Goal: Information Seeking & Learning: Learn about a topic

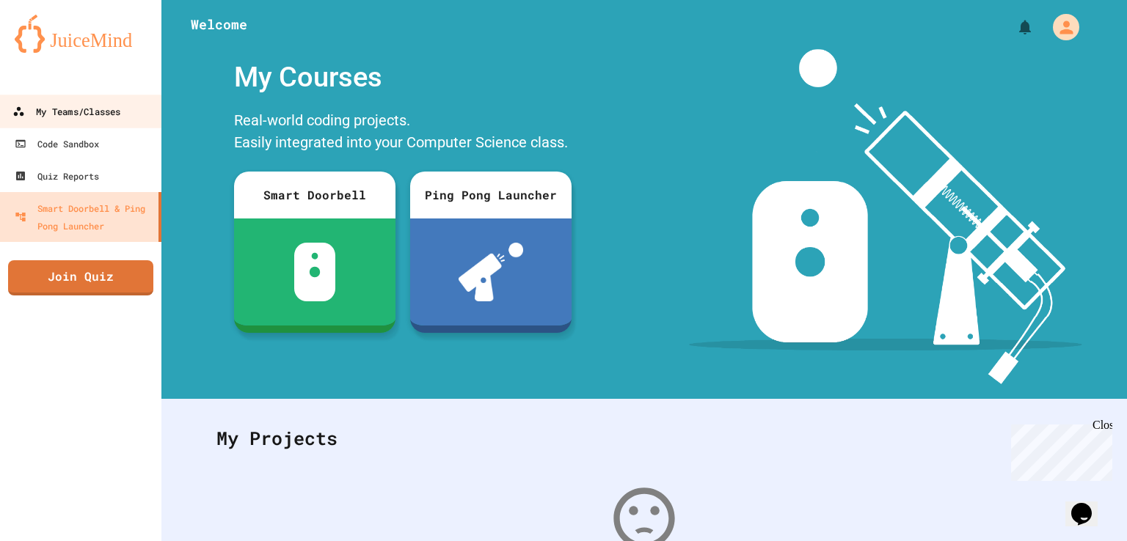
click at [98, 115] on div "My Teams/Classes" at bounding box center [66, 112] width 108 height 18
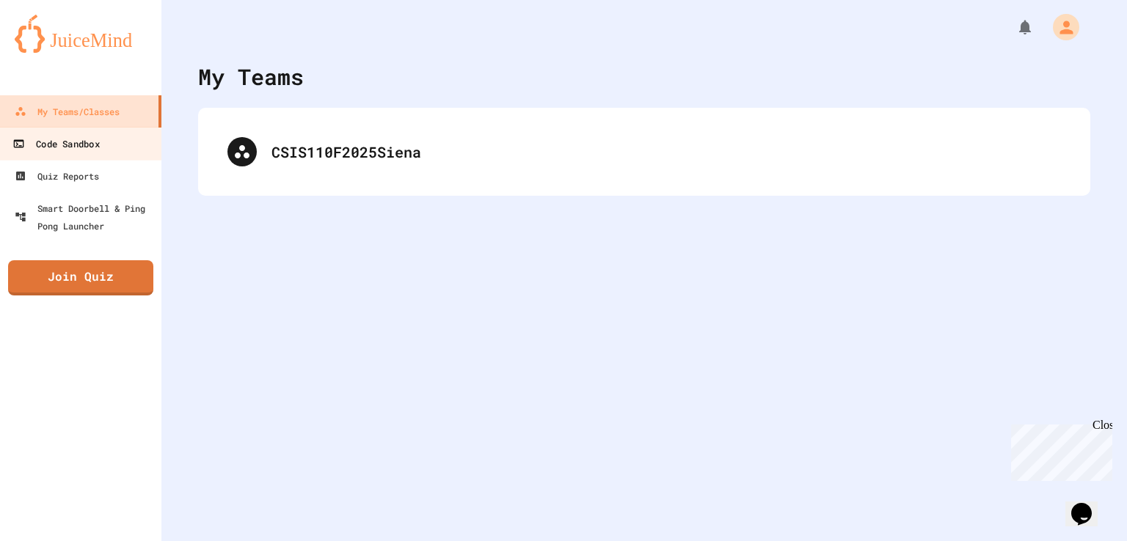
click at [104, 138] on link "Code Sandbox" at bounding box center [81, 143] width 167 height 33
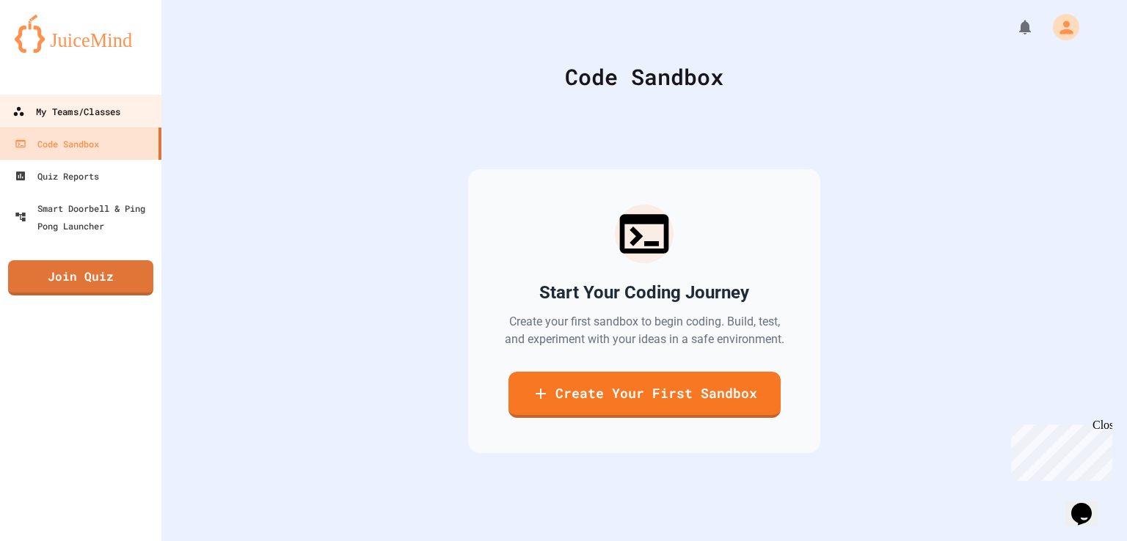
click at [95, 109] on div "My Teams/Classes" at bounding box center [66, 112] width 108 height 18
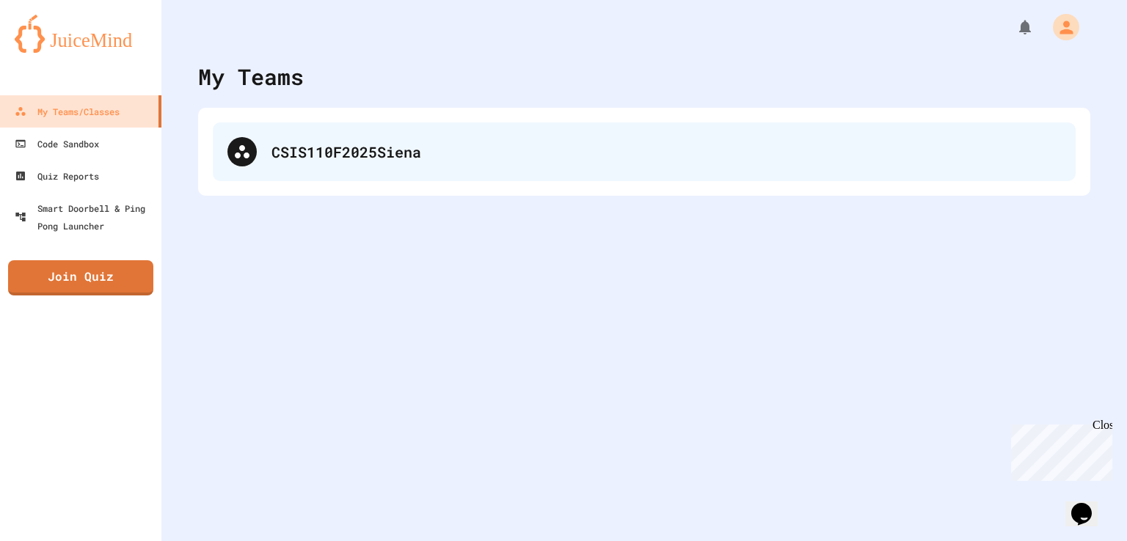
click at [384, 172] on div "CSIS110F2025Siena" at bounding box center [644, 152] width 863 height 59
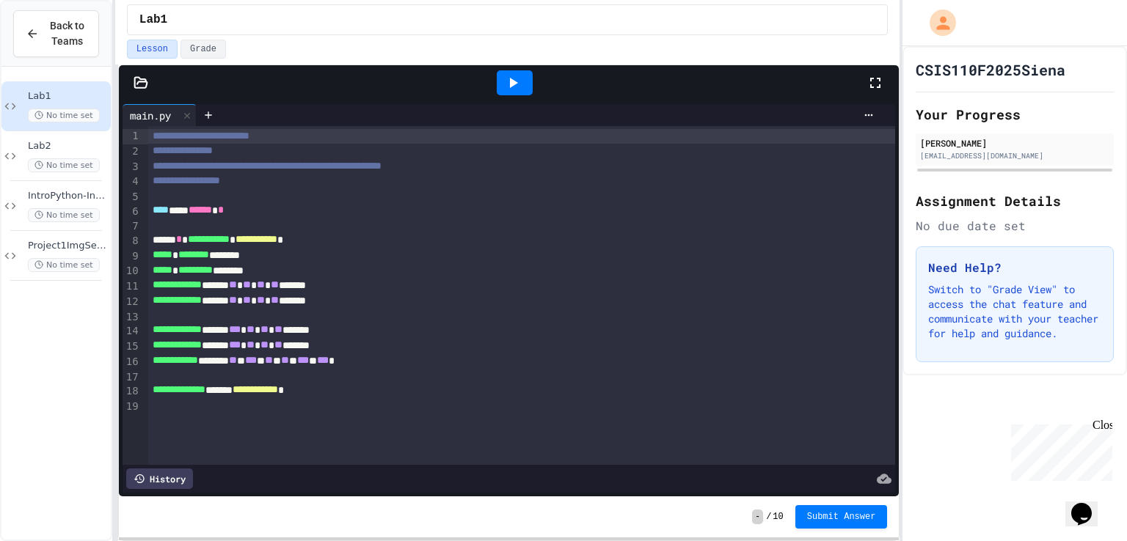
click at [880, 84] on icon at bounding box center [875, 83] width 18 height 18
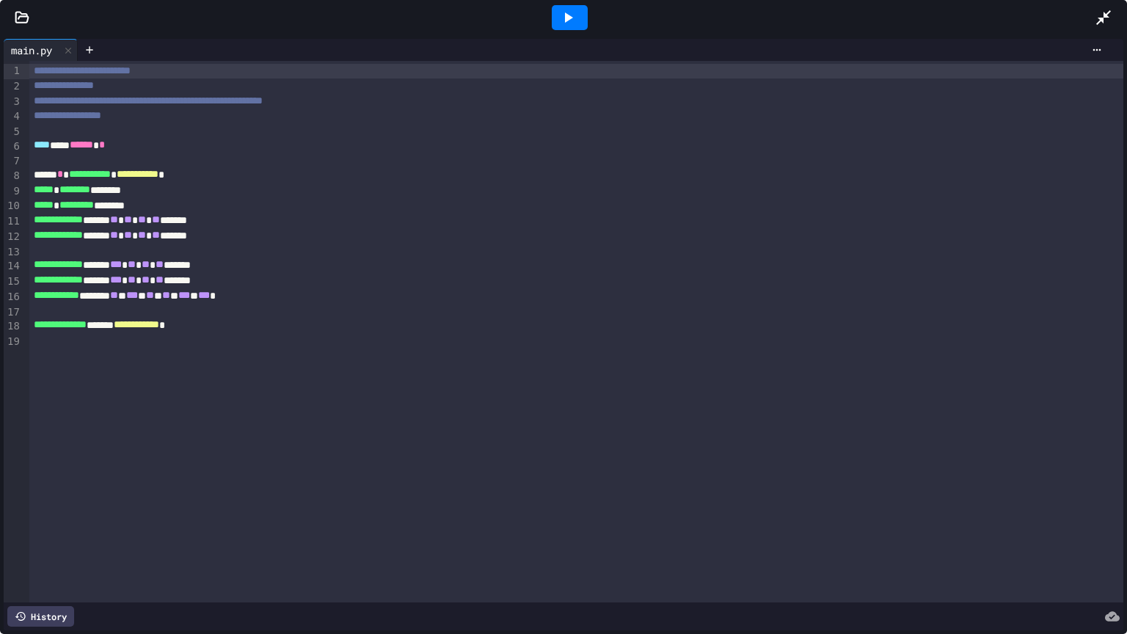
click at [1112, 17] on div at bounding box center [1111, 18] width 32 height 40
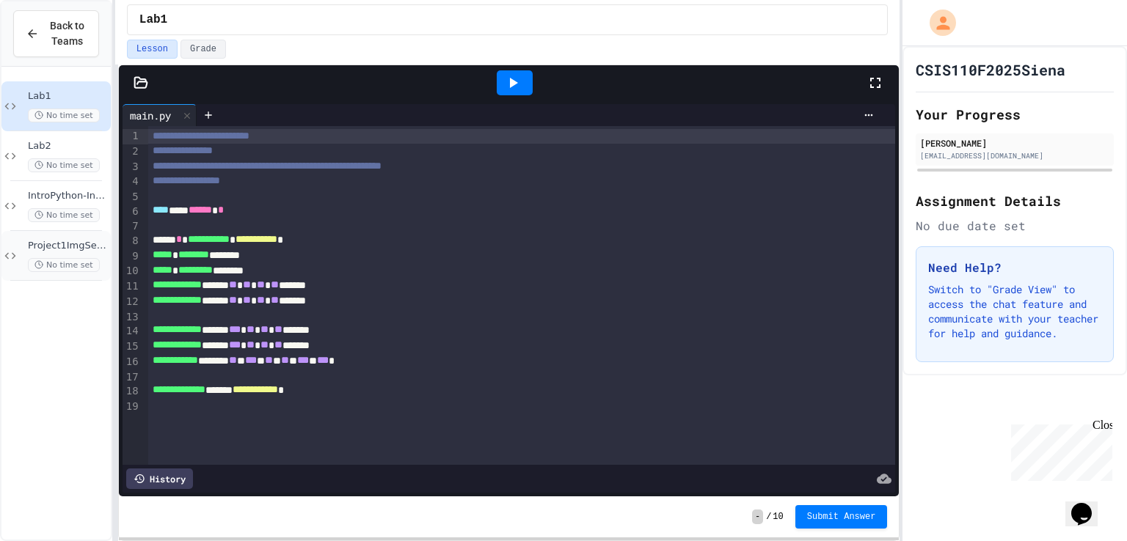
click at [74, 247] on span "Project1ImgSequence" at bounding box center [68, 246] width 80 height 12
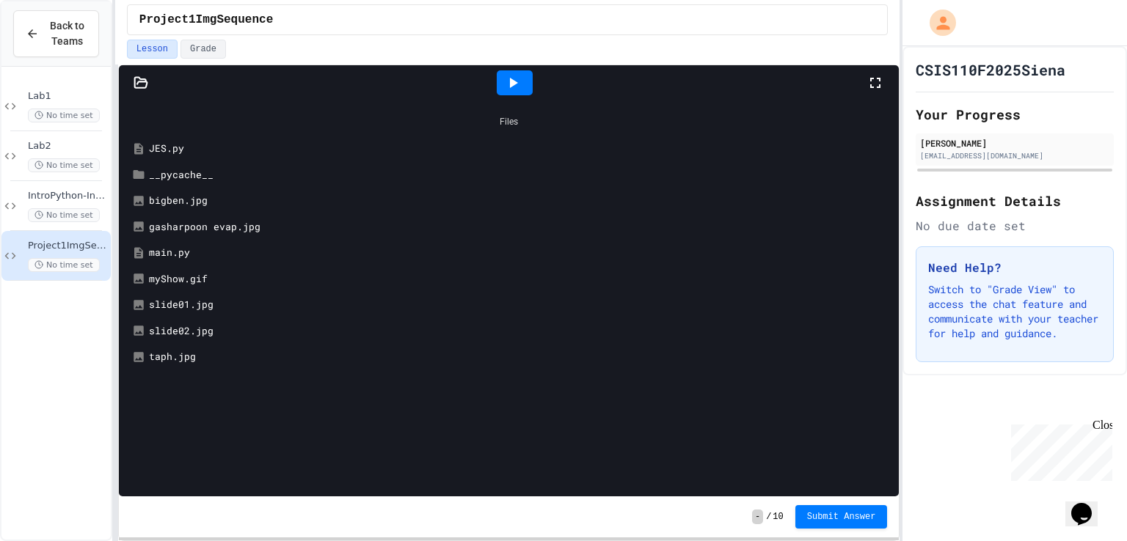
click at [205, 255] on div "main.py" at bounding box center [520, 253] width 742 height 15
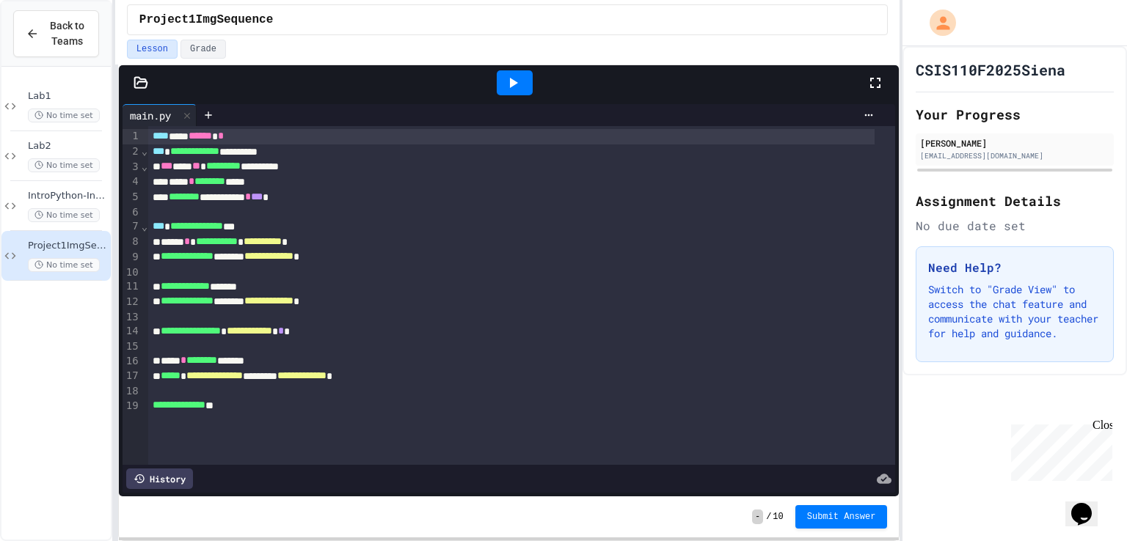
click at [363, 470] on div at bounding box center [542, 479] width 699 height 21
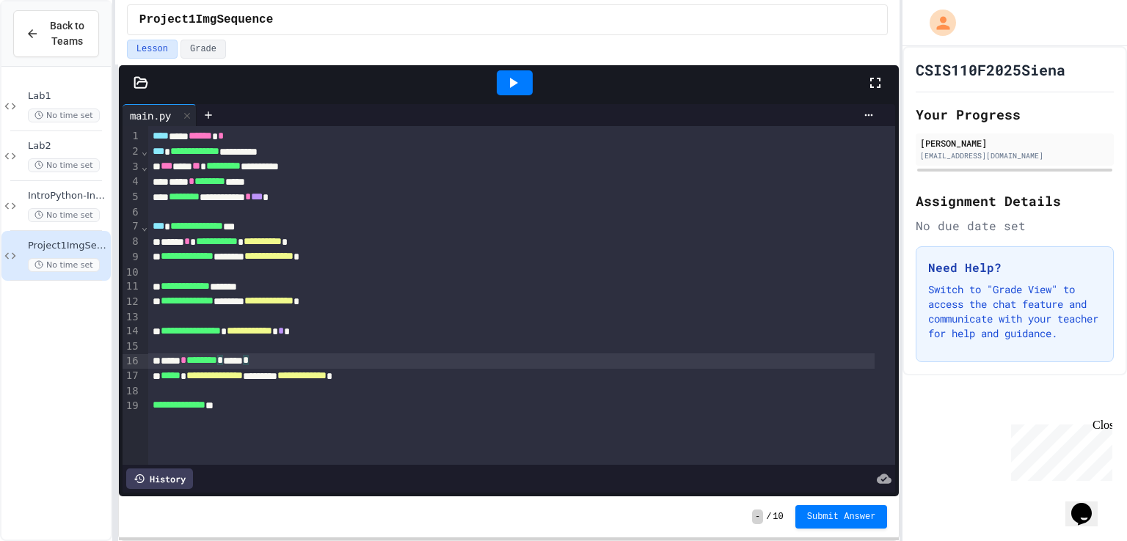
click at [786, 365] on div "***** * ******** * ***** *" at bounding box center [511, 361] width 726 height 15
click at [516, 72] on div at bounding box center [515, 82] width 36 height 25
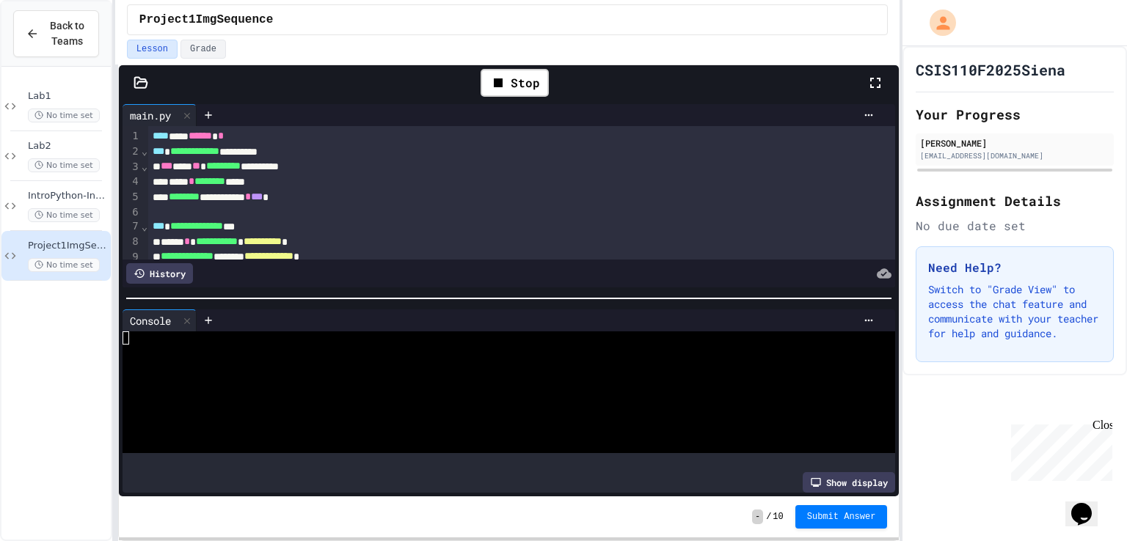
scroll to position [173, 0]
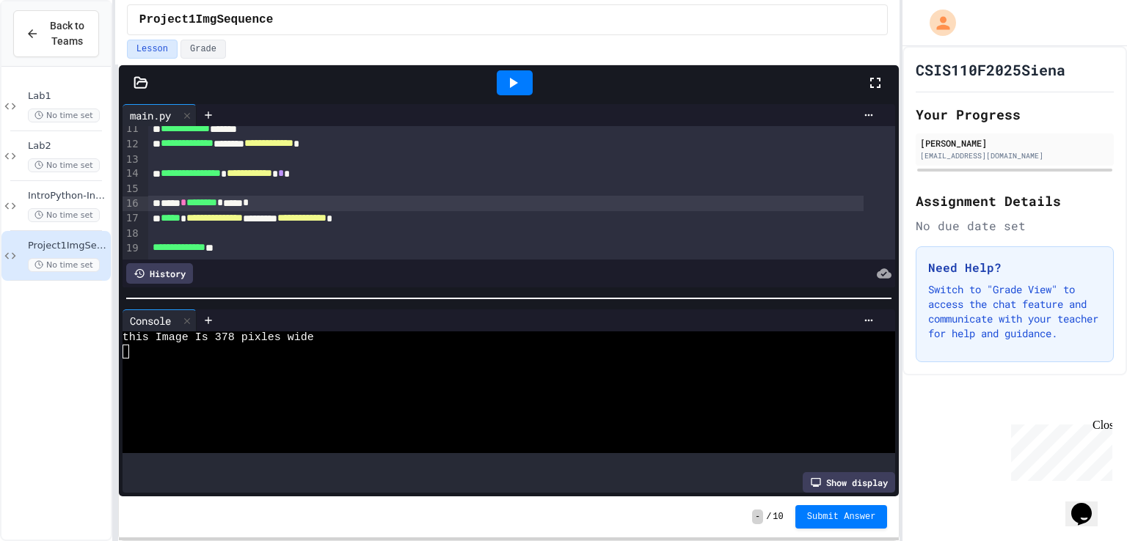
click at [144, 89] on icon at bounding box center [141, 83] width 15 height 15
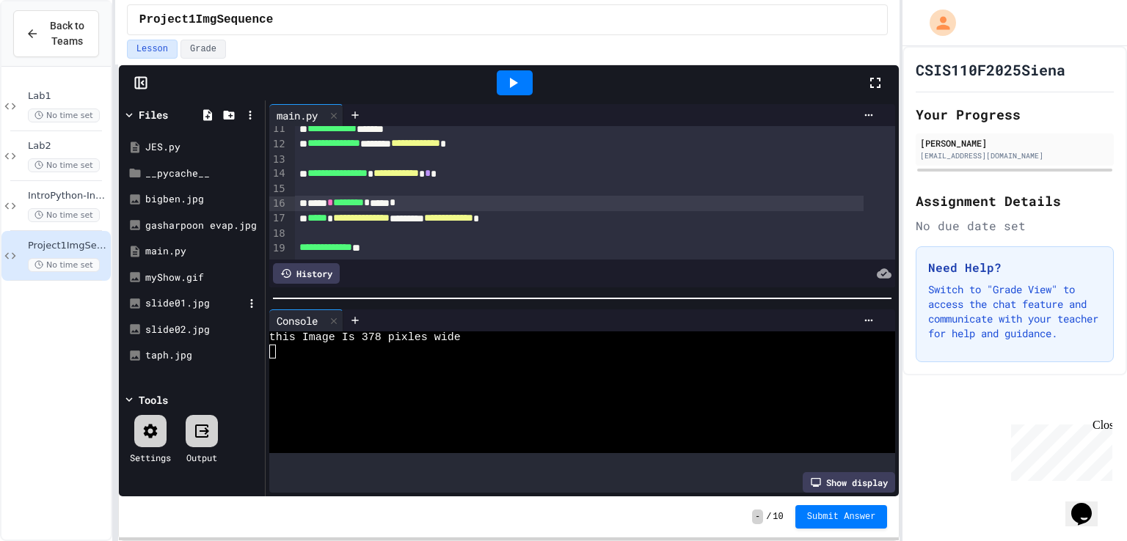
click at [201, 300] on div "slide01.jpg" at bounding box center [194, 303] width 98 height 15
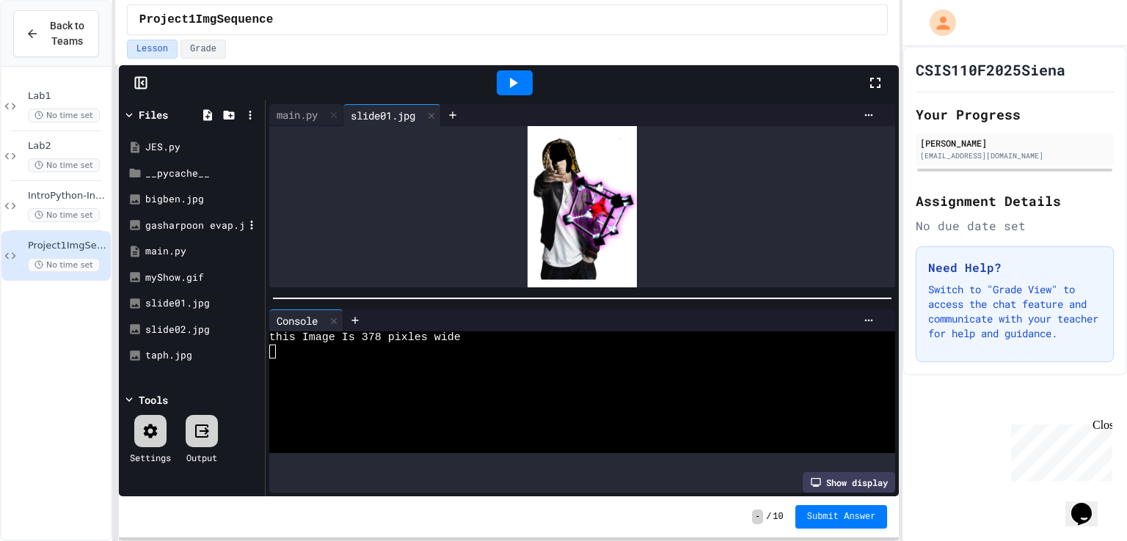
click at [188, 230] on div "gasharpoon evap.jpg" at bounding box center [194, 226] width 98 height 15
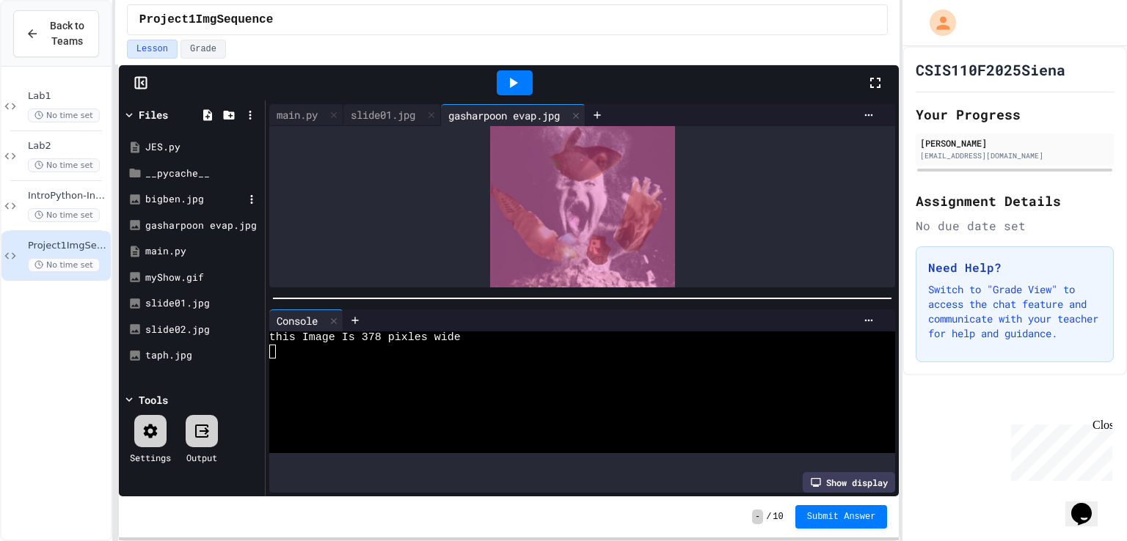
click at [179, 210] on div "bigben.jpg" at bounding box center [192, 199] width 139 height 26
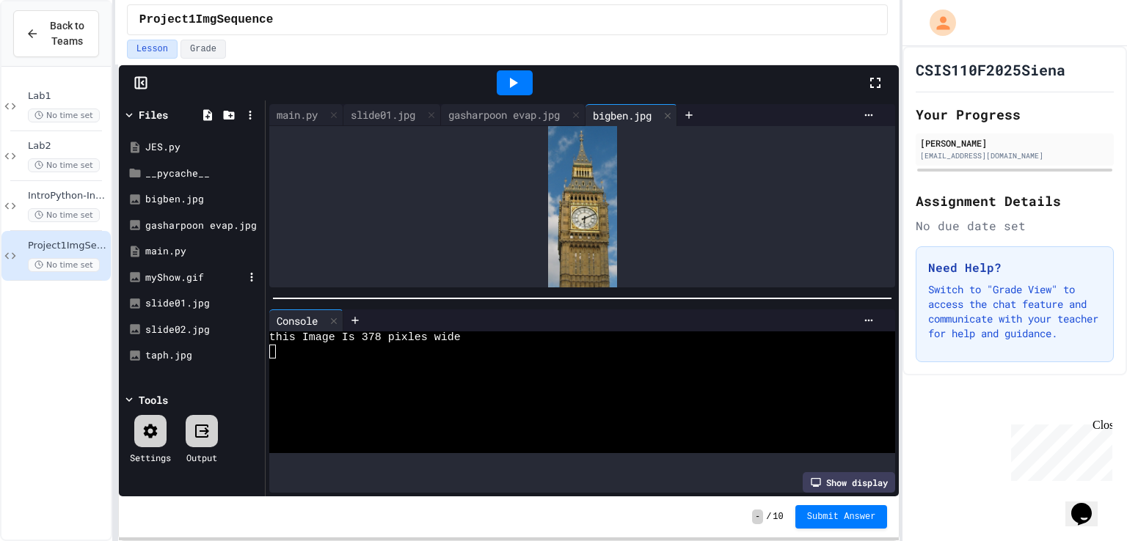
click at [180, 272] on div "myShow.gif" at bounding box center [194, 278] width 98 height 15
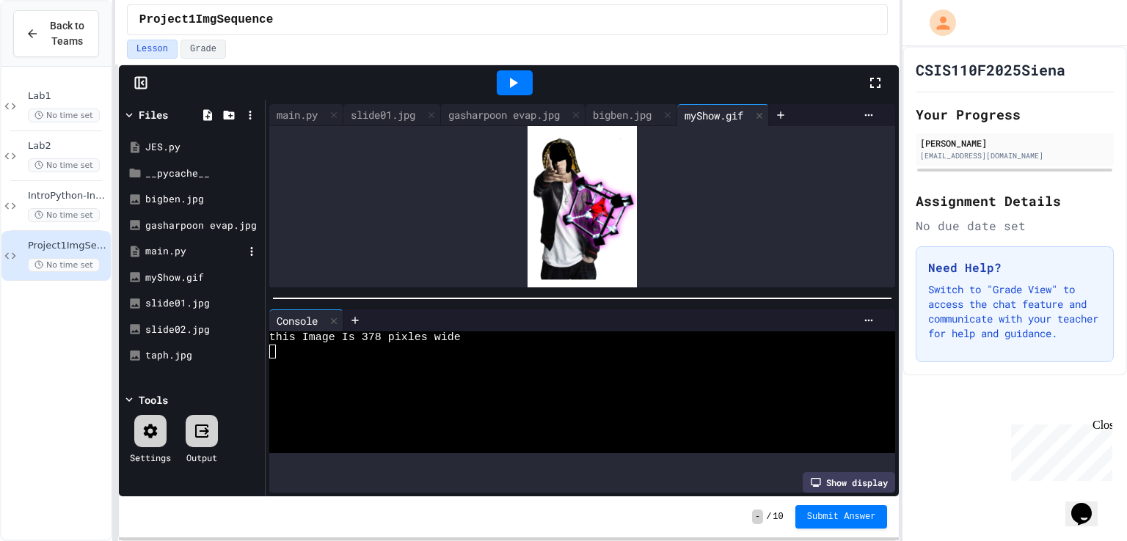
click at [188, 244] on div "main.py" at bounding box center [194, 251] width 98 height 15
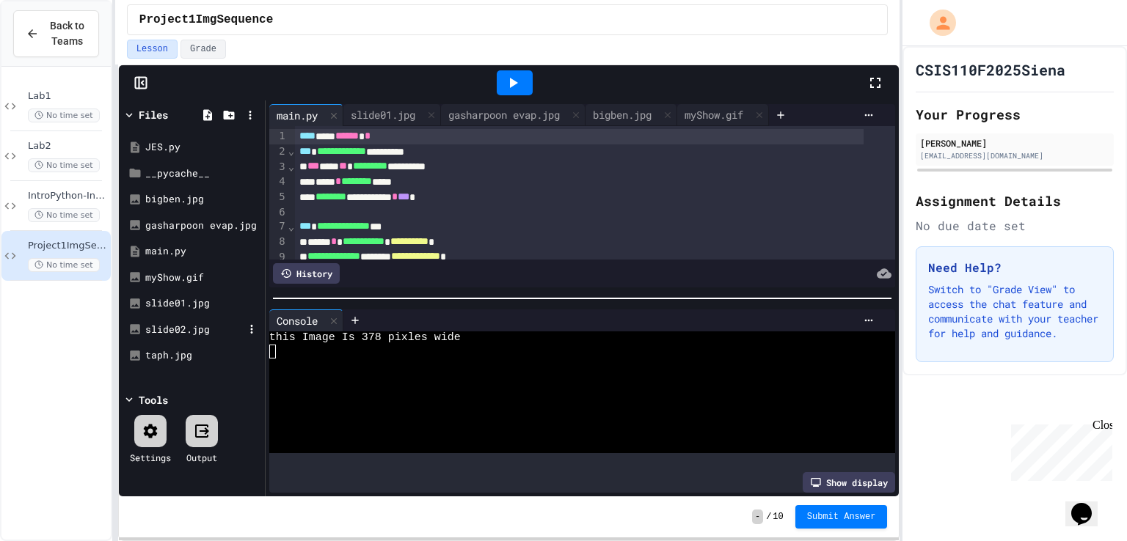
click at [197, 335] on div "slide02.jpg" at bounding box center [194, 330] width 98 height 15
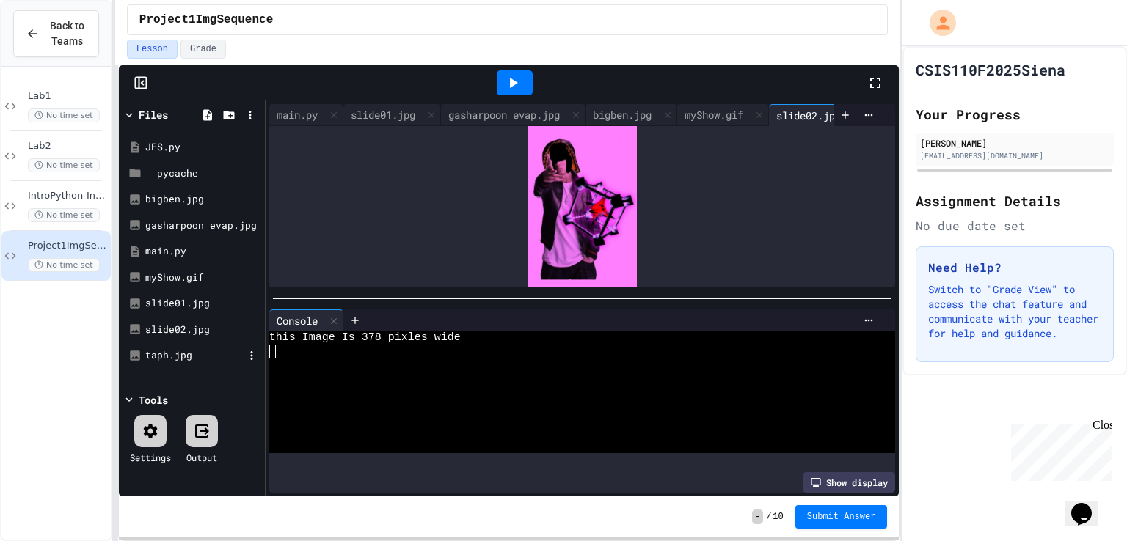
click at [200, 348] on div "taph.jpg" at bounding box center [194, 355] width 98 height 15
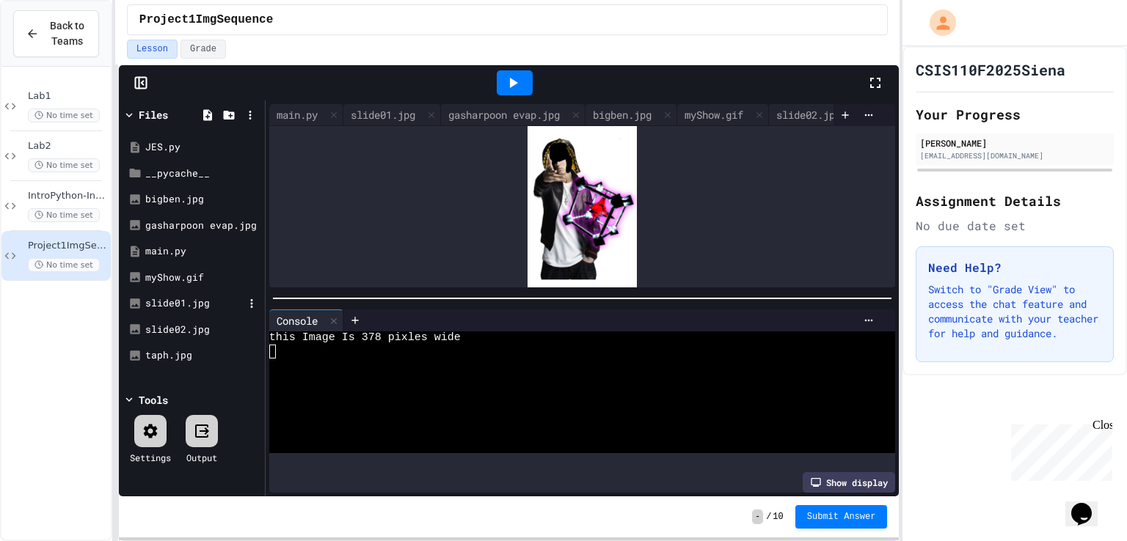
click at [183, 294] on div "slide01.jpg" at bounding box center [192, 304] width 139 height 26
click at [186, 296] on div "slide01.jpg" at bounding box center [194, 303] width 98 height 15
click at [191, 215] on div "gasharpoon evap.jpg" at bounding box center [192, 226] width 139 height 26
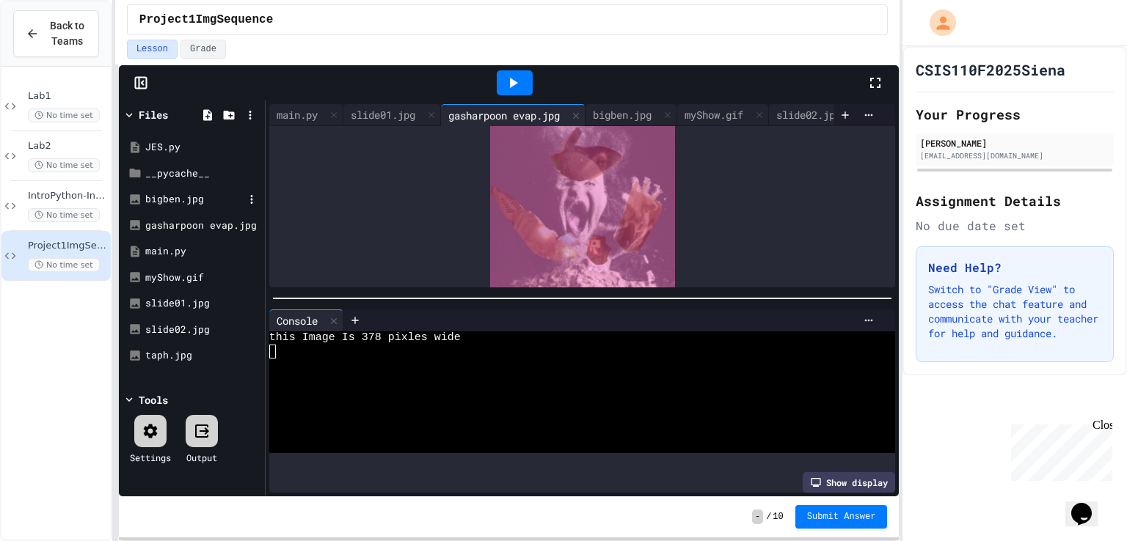
click at [191, 206] on div "bigben.jpg" at bounding box center [192, 199] width 139 height 26
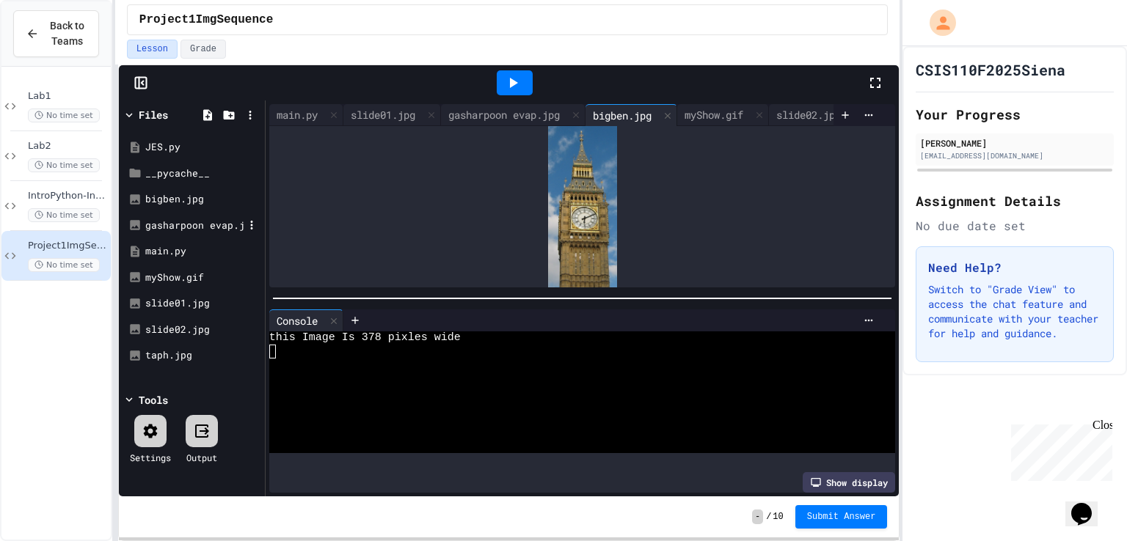
click at [220, 223] on div "gasharpoon evap.jpg" at bounding box center [194, 226] width 98 height 15
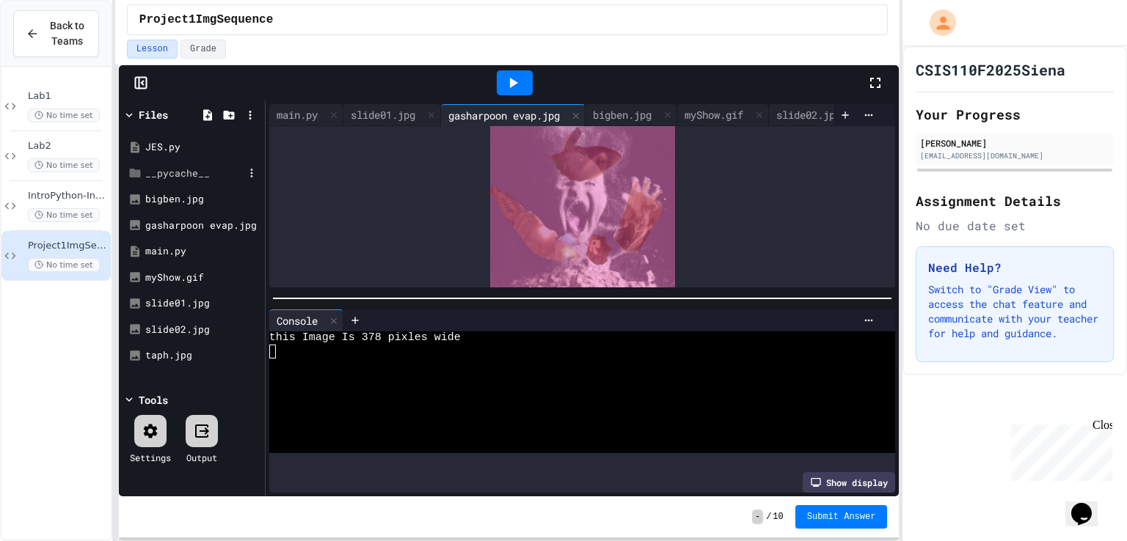
click at [241, 161] on div "__pycache__" at bounding box center [192, 174] width 139 height 26
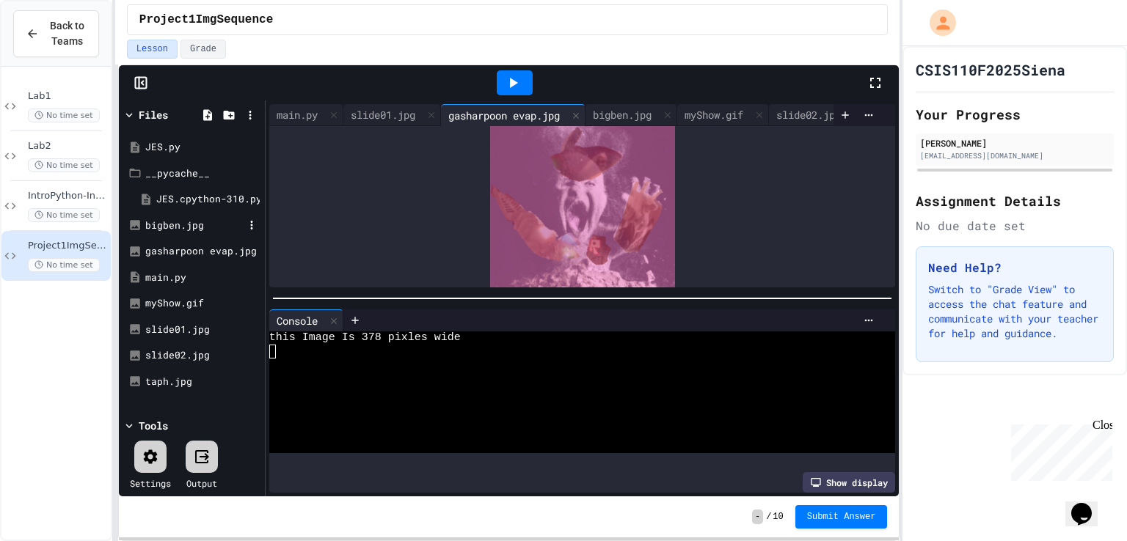
click at [214, 228] on div "bigben.jpg" at bounding box center [194, 226] width 98 height 15
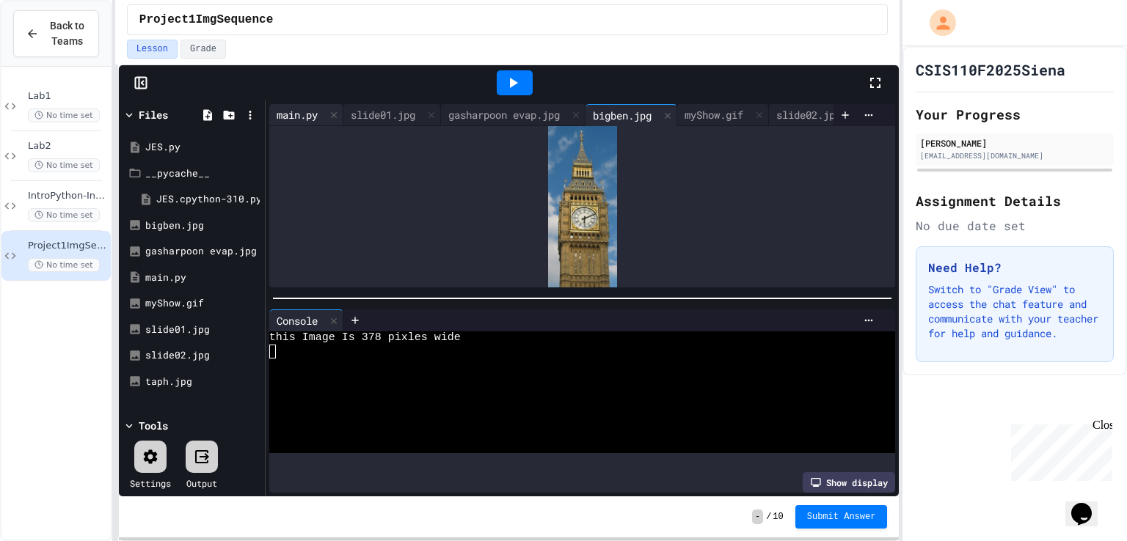
click at [291, 107] on div "main.py" at bounding box center [297, 114] width 56 height 15
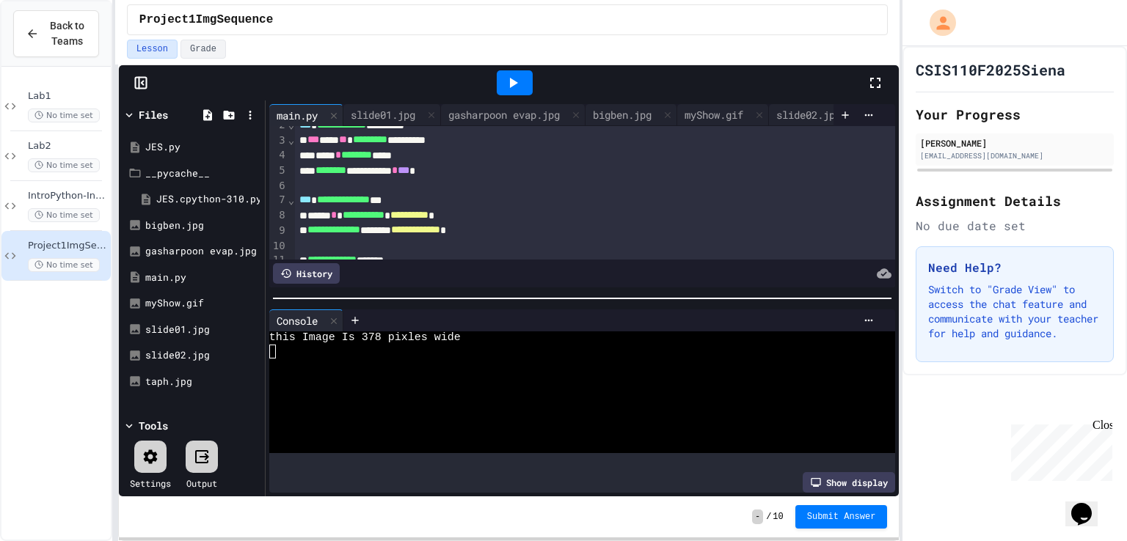
scroll to position [0, 0]
